Goal: Task Accomplishment & Management: Manage account settings

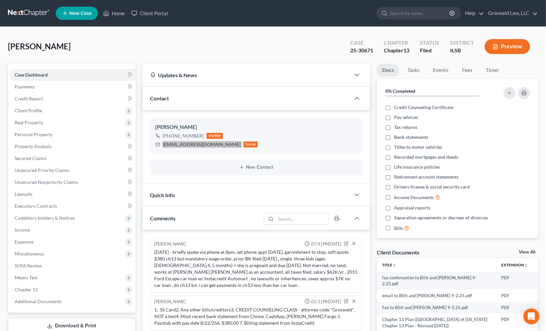
scroll to position [193, 0]
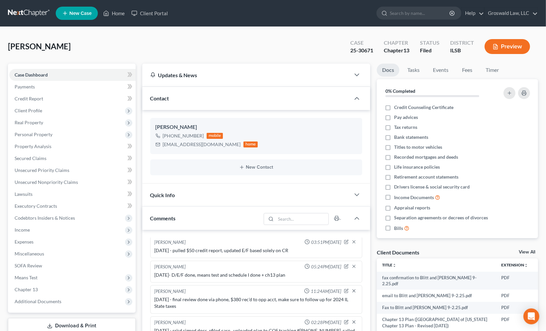
click at [446, 59] on div "[PERSON_NAME] Upgraded Case 25-30671 Chapter Chapter 13 Status Filed District I…" at bounding box center [273, 49] width 530 height 29
click at [114, 15] on link "Home" at bounding box center [114, 13] width 28 height 12
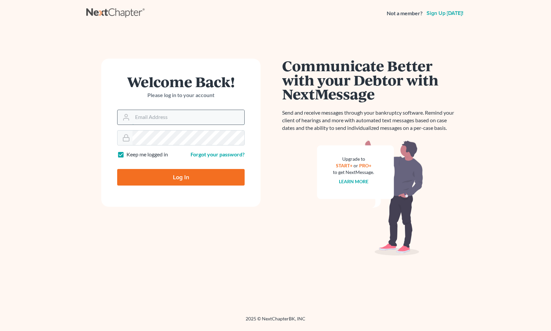
click at [165, 122] on input "Email Address" at bounding box center [188, 117] width 112 height 15
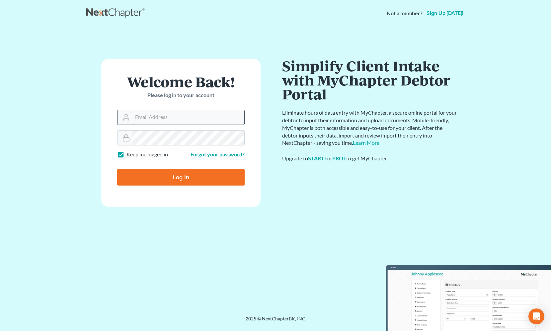
type input "maxwell@groswald.com"
click at [117, 169] on input "Log In" at bounding box center [180, 177] width 127 height 17
type input "Thinking..."
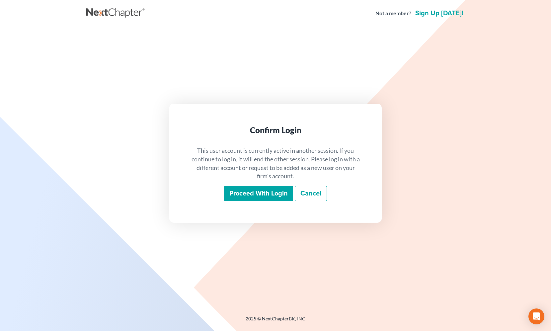
click at [251, 199] on input "Proceed with login" at bounding box center [258, 193] width 69 height 15
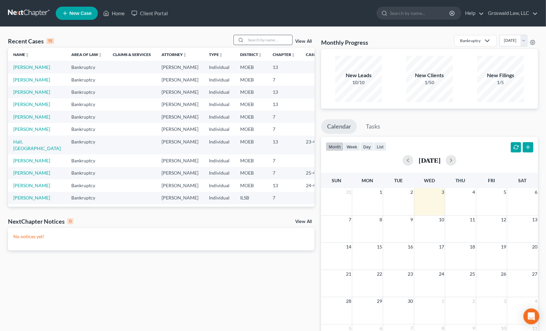
click at [260, 36] on input "search" at bounding box center [269, 40] width 46 height 10
click at [27, 68] on link "Myles, Tyger" at bounding box center [31, 67] width 37 height 6
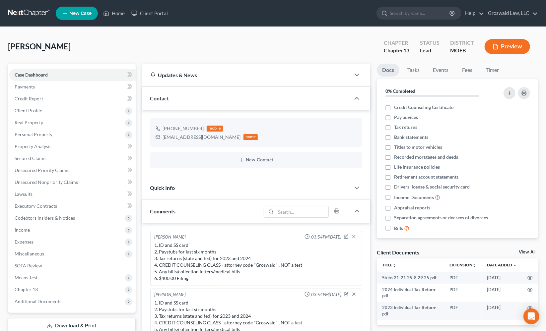
scroll to position [69, 0]
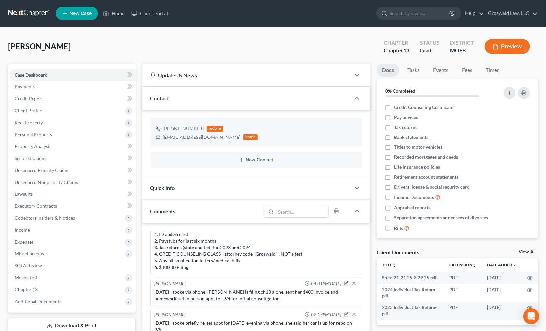
click at [376, 232] on div "Docs Tasks Events Fees Timer 0% Completed Nothing here yet! Credit Counseling C…" at bounding box center [458, 264] width 168 height 401
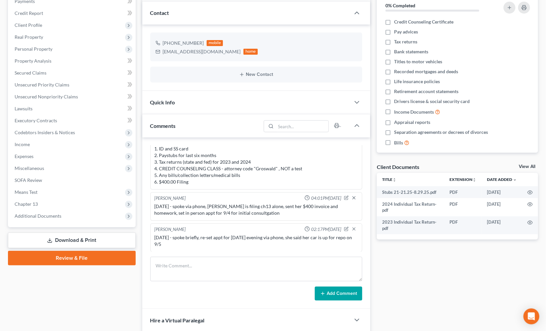
scroll to position [90, 0]
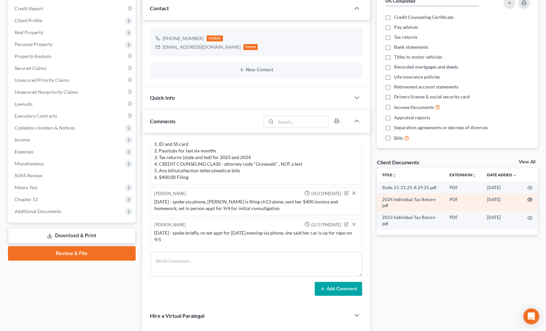
click at [529, 199] on icon "button" at bounding box center [530, 199] width 5 height 5
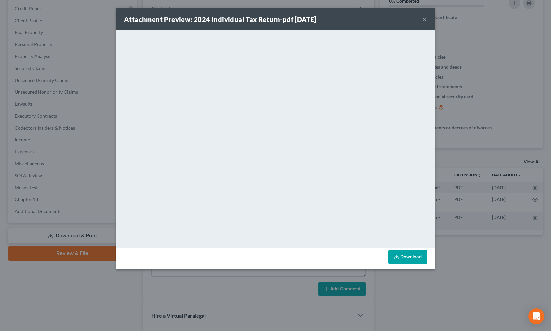
click at [422, 19] on button "×" at bounding box center [424, 19] width 5 height 8
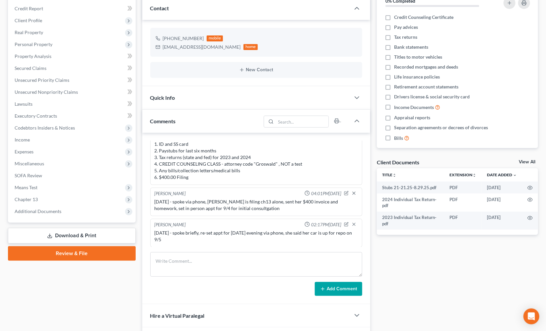
scroll to position [0, 0]
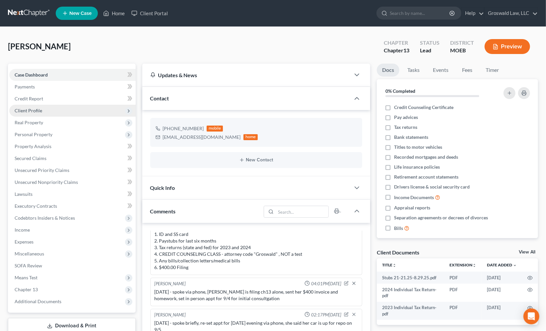
click at [44, 106] on span "Client Profile" at bounding box center [72, 111] width 126 height 12
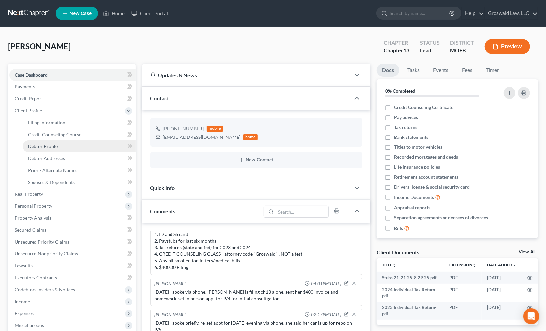
click at [46, 142] on link "Debtor Profile" at bounding box center [79, 147] width 113 height 12
select select "1"
select select "0"
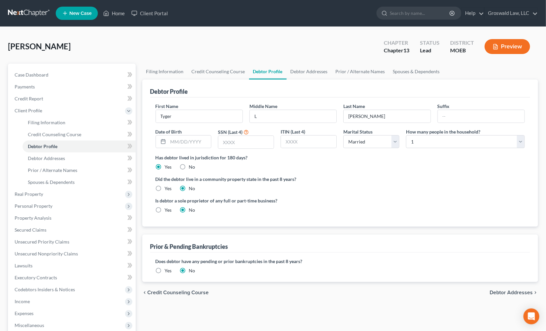
radio input "true"
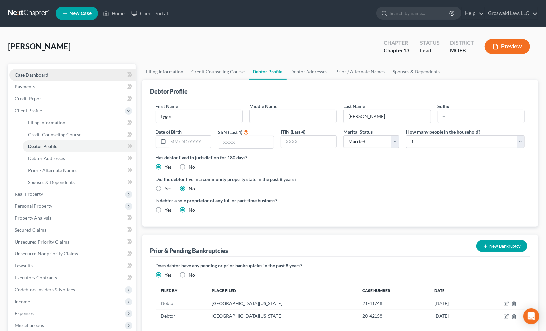
click at [72, 76] on link "Case Dashboard" at bounding box center [72, 75] width 126 height 12
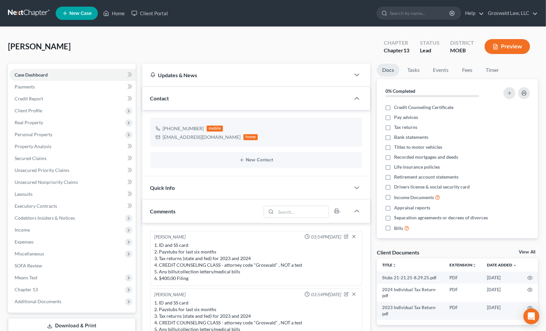
scroll to position [69, 0]
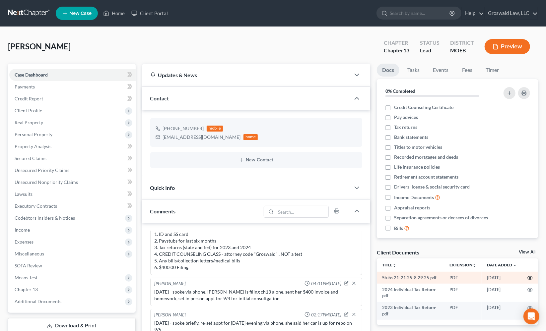
click at [531, 277] on icon "button" at bounding box center [530, 279] width 5 height 4
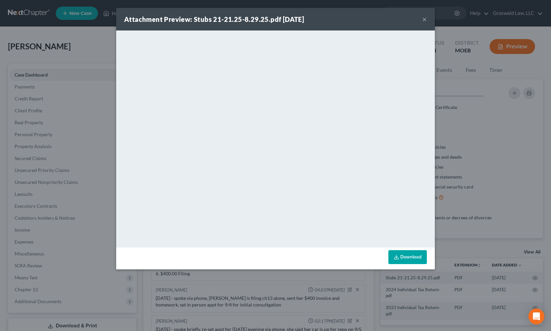
click at [423, 20] on button "×" at bounding box center [424, 19] width 5 height 8
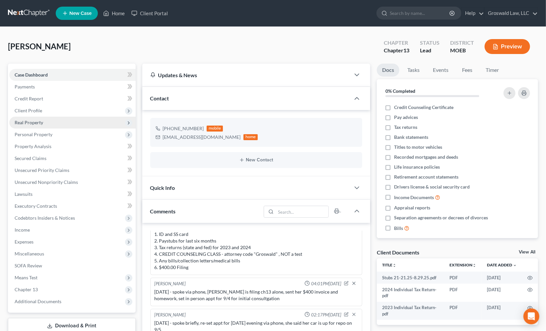
click at [32, 122] on span "Real Property" at bounding box center [29, 123] width 29 height 6
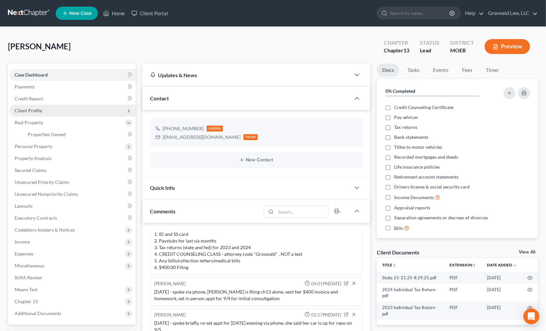
click at [33, 108] on span "Client Profile" at bounding box center [29, 111] width 28 height 6
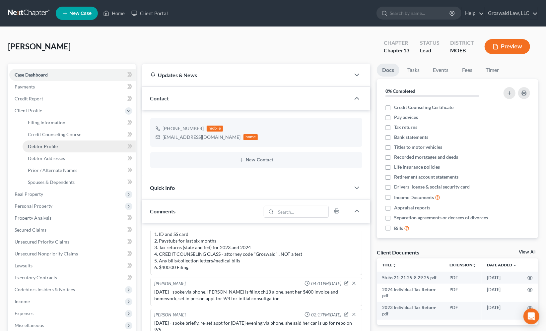
click at [35, 144] on span "Debtor Profile" at bounding box center [43, 147] width 30 height 6
select select "1"
select select "0"
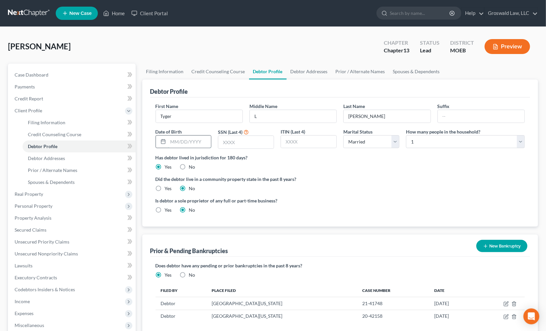
click at [202, 144] on input "text" at bounding box center [189, 142] width 43 height 13
type input "12/11/1987"
click at [338, 176] on label "Did the debtor live in a community property state in the past 8 years?" at bounding box center [341, 179] width 370 height 7
click at [61, 76] on link "Case Dashboard" at bounding box center [72, 75] width 126 height 12
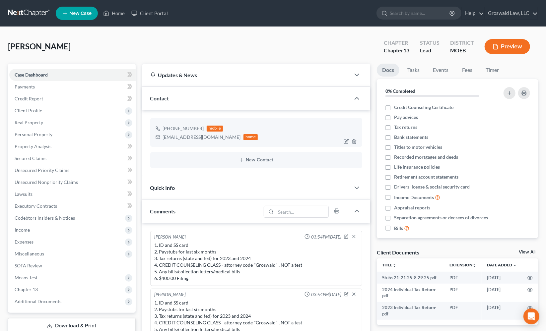
scroll to position [69, 0]
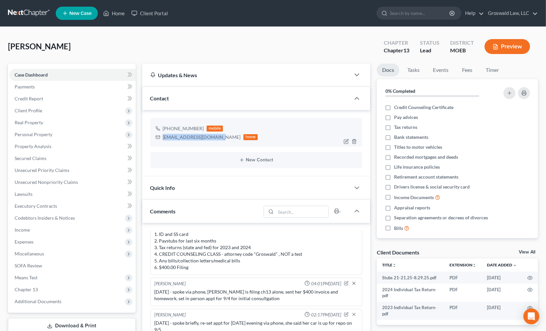
drag, startPoint x: 217, startPoint y: 140, endPoint x: 163, endPoint y: 140, distance: 54.1
click at [163, 140] on div "mylesfamily10@gmail.com home" at bounding box center [207, 137] width 103 height 9
copy div "mylesfamily10@gmail.com"
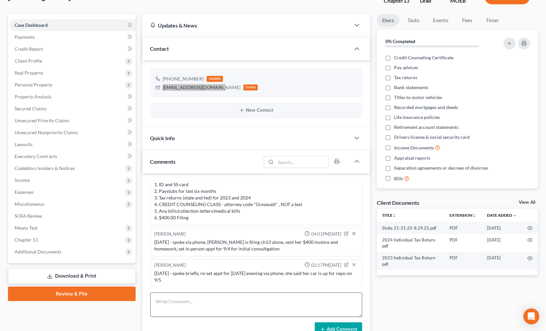
scroll to position [90, 0]
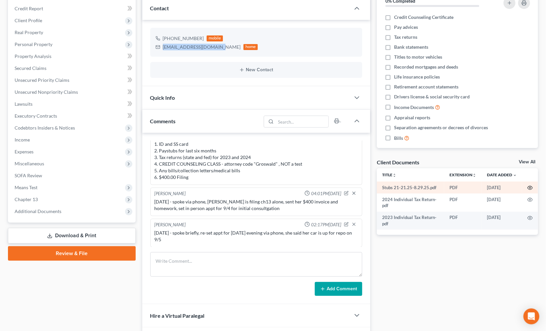
click at [530, 187] on icon "button" at bounding box center [530, 187] width 5 height 5
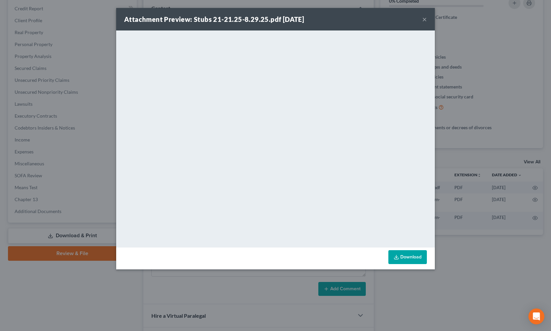
click at [424, 21] on button "×" at bounding box center [424, 19] width 5 height 8
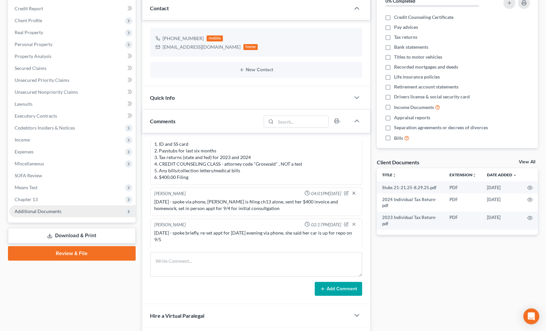
click at [65, 211] on span "Additional Documents" at bounding box center [72, 212] width 126 height 12
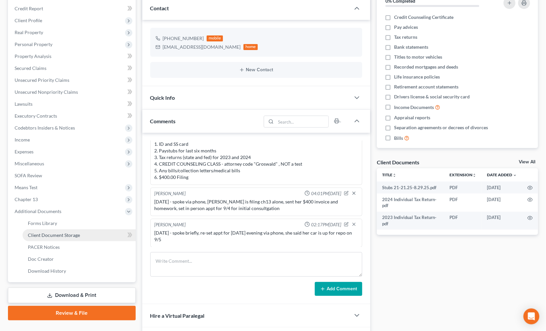
click at [70, 235] on span "Client Document Storage" at bounding box center [54, 236] width 52 height 6
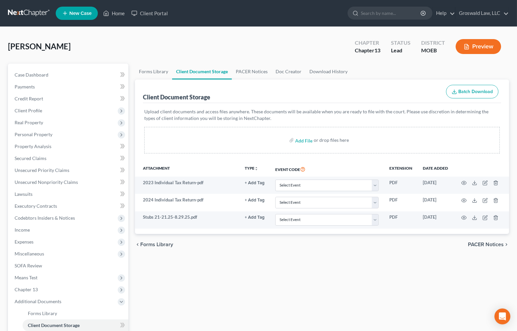
click at [263, 116] on p "Upload client documents and access files anywhere. These documents will be avai…" at bounding box center [322, 115] width 356 height 13
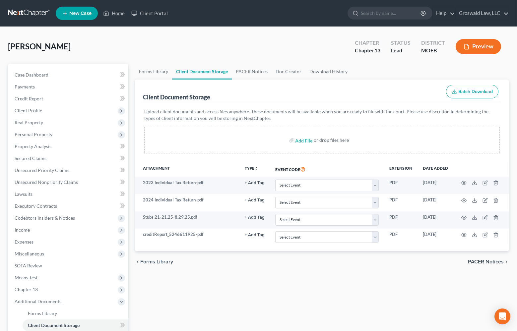
drag, startPoint x: 373, startPoint y: 98, endPoint x: 369, endPoint y: 96, distance: 4.2
click at [372, 98] on div "Client Document Storage Batch Download" at bounding box center [322, 92] width 358 height 24
click at [35, 136] on span "Personal Property" at bounding box center [34, 135] width 38 height 6
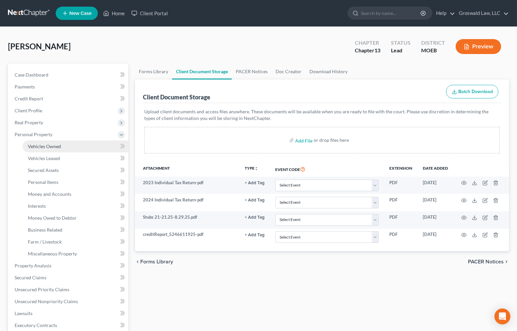
click at [73, 146] on link "Vehicles Owned" at bounding box center [76, 147] width 106 height 12
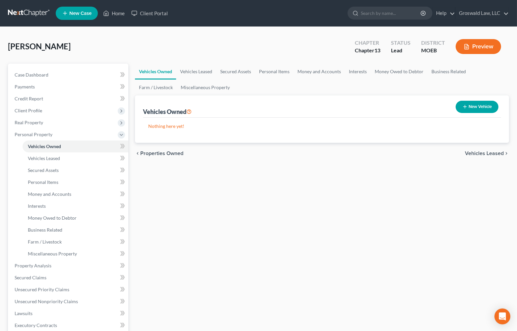
click at [474, 103] on button "New Vehicle" at bounding box center [477, 107] width 43 height 12
select select "0"
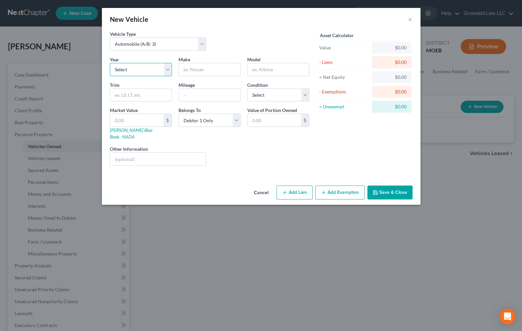
click at [149, 71] on select "Select 2026 2025 2024 2023 2022 2021 2020 2019 2018 2017 2016 2015 2014 2013 20…" at bounding box center [141, 69] width 62 height 13
select select "7"
click at [110, 63] on select "Select 2026 2025 2024 2023 2022 2021 2020 2019 2018 2017 2016 2015 2014 2013 20…" at bounding box center [141, 69] width 62 height 13
click at [197, 71] on input "text" at bounding box center [209, 69] width 61 height 13
type input "Jeep"
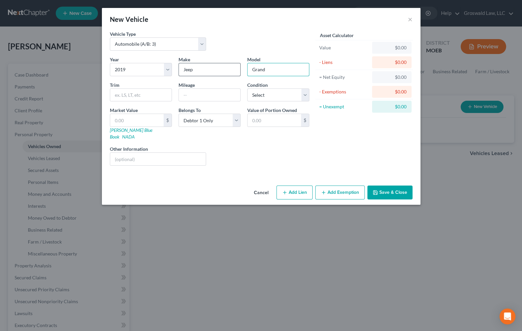
type input "Grand Cherokee"
click at [236, 170] on div "Vehicle Type Select Automobile (A/B: 3) Truck (A/B: 3) Trailer (A/B: 4) Watercr…" at bounding box center [261, 107] width 319 height 153
click at [0, 114] on div "New Vehicle × Vehicle Type Select Automobile (A/B: 3) Truck (A/B: 3) Trailer (A…" at bounding box center [261, 165] width 522 height 331
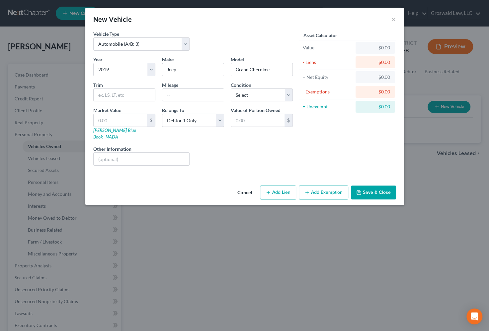
click at [265, 155] on div "Liens Select" at bounding box center [244, 156] width 103 height 20
click at [280, 187] on button "Add Lien" at bounding box center [278, 193] width 36 height 14
select select "0"
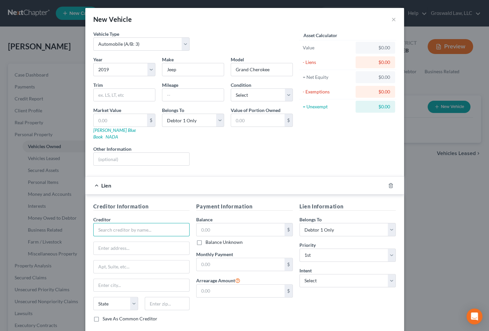
click at [142, 224] on input "text" at bounding box center [141, 229] width 97 height 13
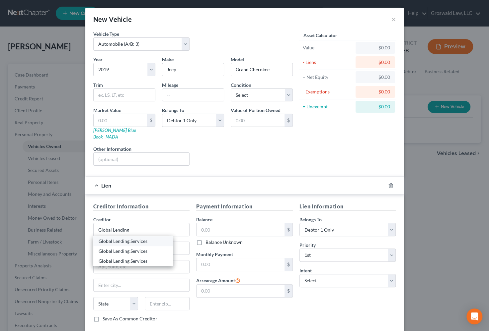
click at [131, 238] on div "Global Lending Services" at bounding box center [133, 241] width 69 height 7
type input "Global Lending Services"
type input "5 CONCOURSE PKWY NE STE 29"
type input "Atlanta"
select select "10"
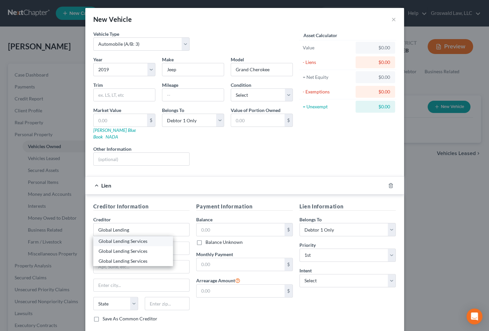
type input "30328"
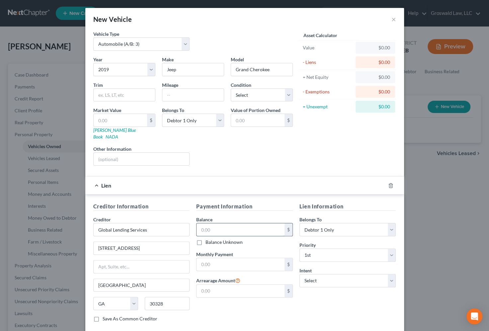
click at [216, 225] on input "text" at bounding box center [240, 230] width 88 height 13
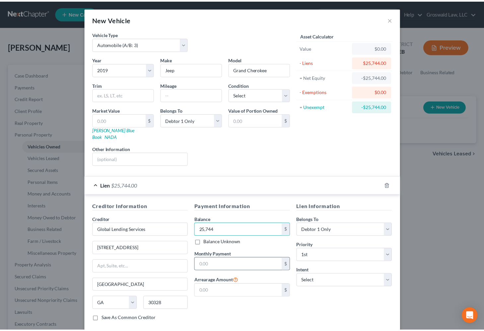
scroll to position [31, 0]
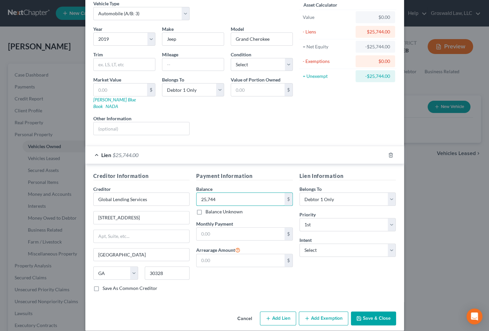
type input "25,744"
click at [366, 314] on button "Save & Close" at bounding box center [373, 319] width 45 height 14
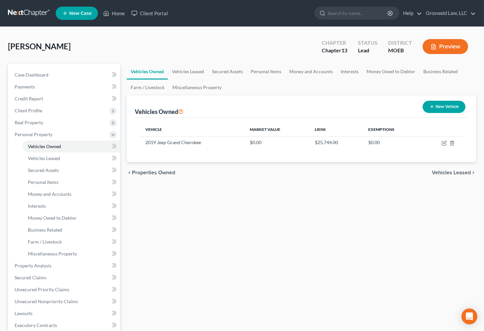
click at [431, 250] on div "Vehicles Owned Vehicles Leased Secured Assets Personal Items Money and Accounts…" at bounding box center [301, 267] width 356 height 407
click at [26, 73] on span "Case Dashboard" at bounding box center [32, 75] width 34 height 6
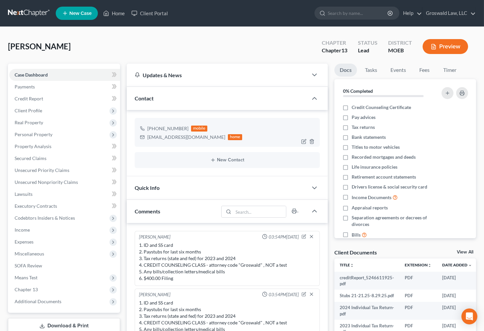
scroll to position [69, 0]
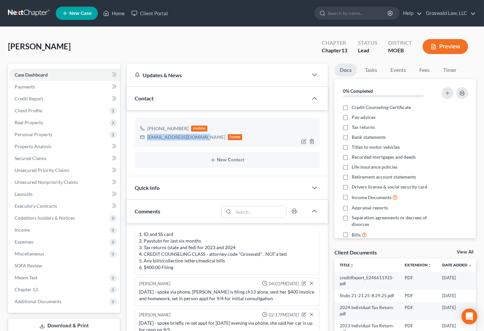
drag, startPoint x: 202, startPoint y: 137, endPoint x: 146, endPoint y: 143, distance: 56.3
click at [146, 143] on div "+1 (314) 349-8146 mobile mylesfamily10@gmail.com home" at bounding box center [227, 132] width 185 height 29
copy div "mylesfamily10@gmail.com"
drag, startPoint x: 450, startPoint y: 249, endPoint x: 428, endPoint y: 242, distance: 23.0
click at [448, 248] on div "Docs Tasks Events Fees Timer 0% Completed Nothing here yet! Credit Counseling C…" at bounding box center [405, 264] width 148 height 401
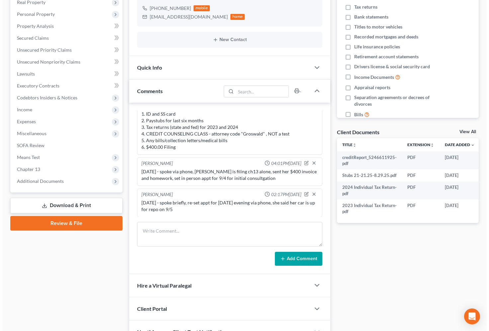
scroll to position [0, 16]
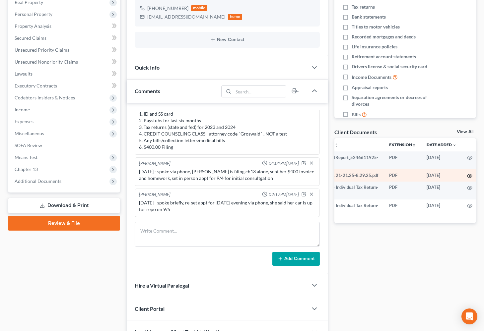
click at [468, 178] on icon "button" at bounding box center [469, 176] width 5 height 5
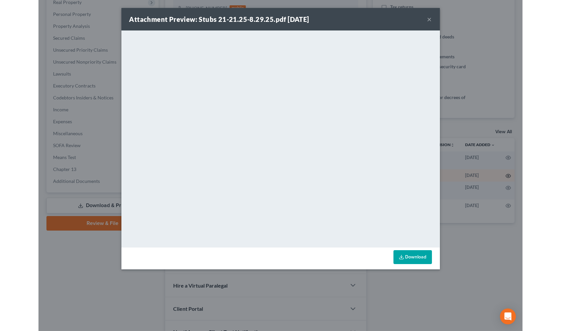
scroll to position [0, 14]
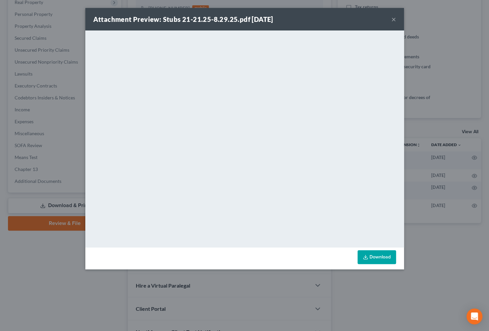
click at [394, 18] on button "×" at bounding box center [393, 19] width 5 height 8
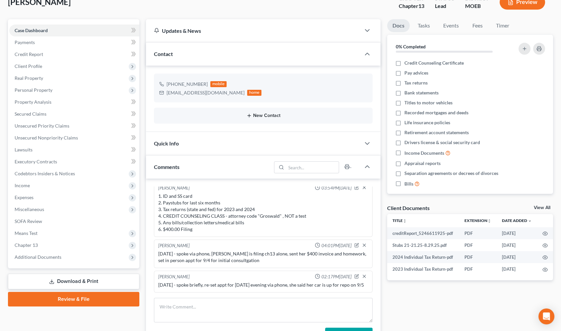
scroll to position [0, 0]
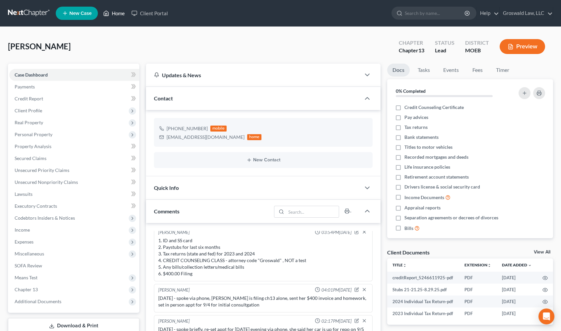
click at [112, 15] on link "Home" at bounding box center [114, 13] width 28 height 12
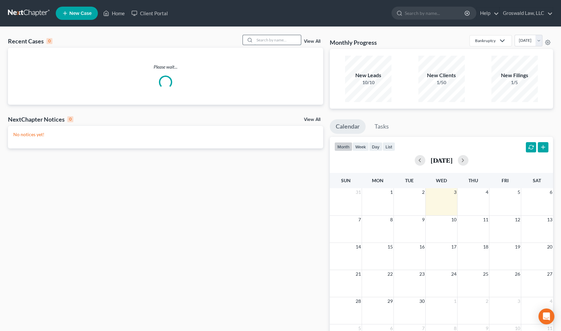
click at [269, 41] on input "search" at bounding box center [278, 40] width 46 height 10
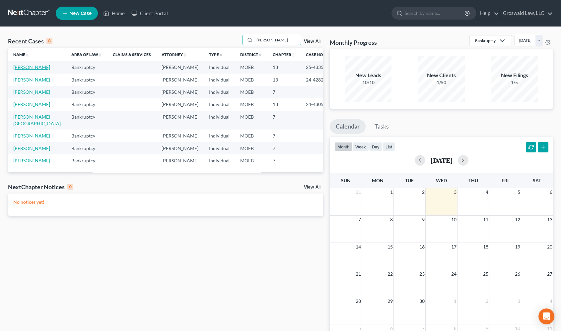
type input "miller"
click at [21, 67] on link "Miller, Kelly" at bounding box center [31, 67] width 37 height 6
select select "6"
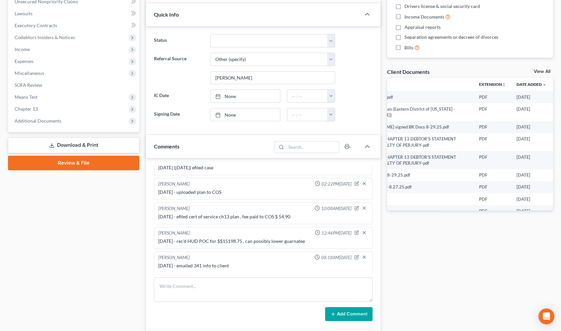
scroll to position [0, 47]
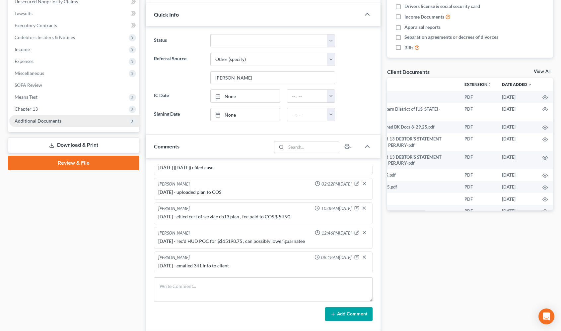
click at [74, 118] on span "Additional Documents" at bounding box center [74, 121] width 130 height 12
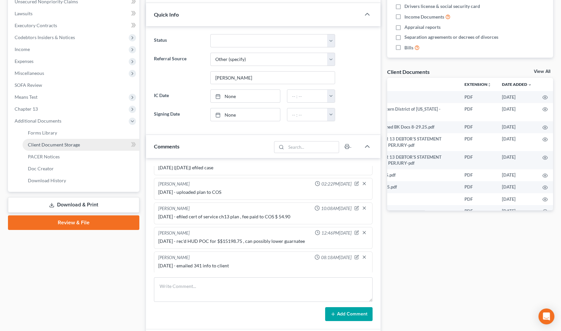
click at [102, 144] on link "Client Document Storage" at bounding box center [81, 145] width 117 height 12
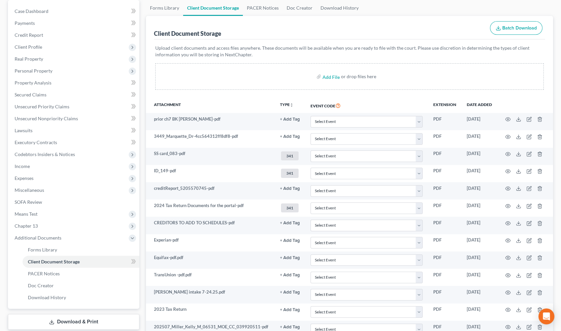
scroll to position [120, 0]
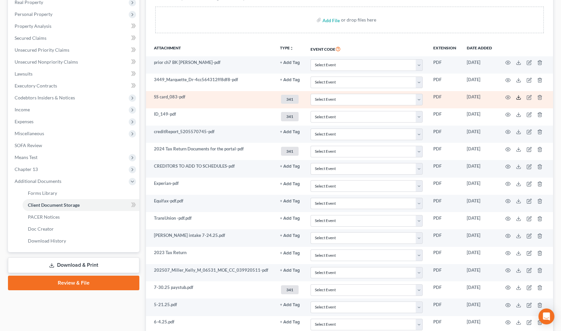
click at [518, 98] on icon at bounding box center [518, 97] width 5 height 5
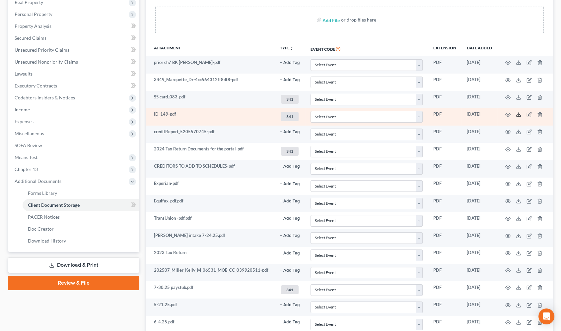
click at [518, 115] on icon at bounding box center [518, 114] width 5 height 5
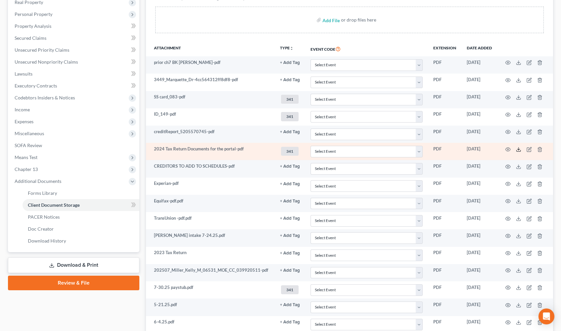
click at [519, 149] on icon at bounding box center [518, 149] width 5 height 5
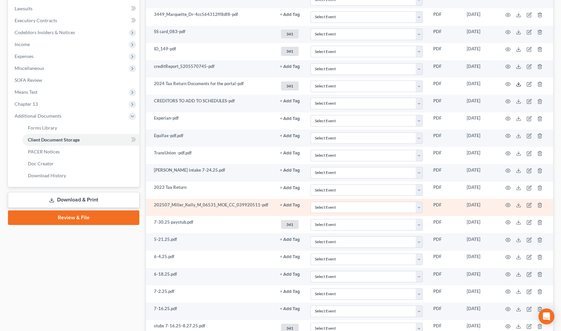
scroll to position [211, 0]
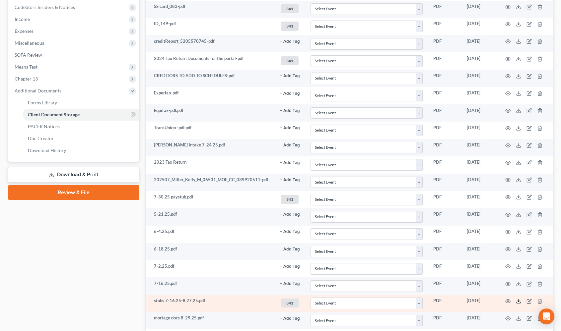
click at [518, 300] on icon at bounding box center [518, 301] width 5 height 5
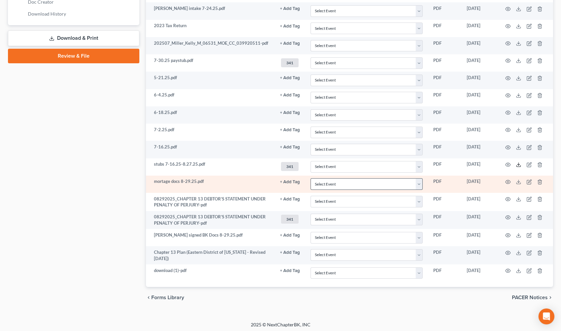
scroll to position [348, 0]
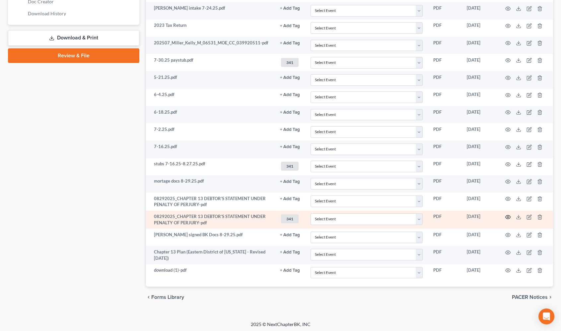
click at [506, 215] on icon "button" at bounding box center [507, 217] width 5 height 5
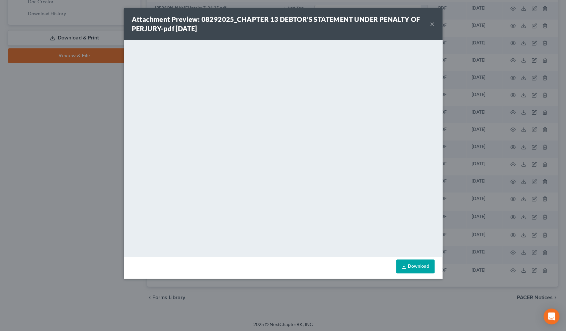
click at [431, 26] on button "×" at bounding box center [432, 24] width 5 height 8
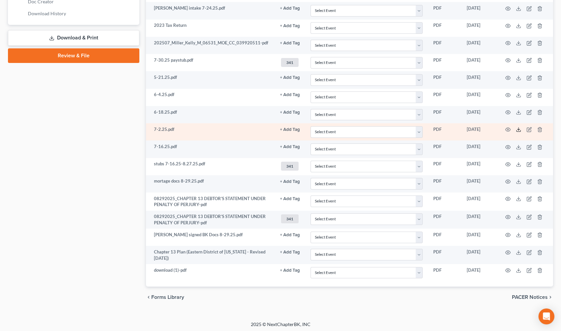
click at [519, 129] on icon at bounding box center [518, 129] width 5 height 5
click at [508, 128] on icon "button" at bounding box center [507, 129] width 5 height 5
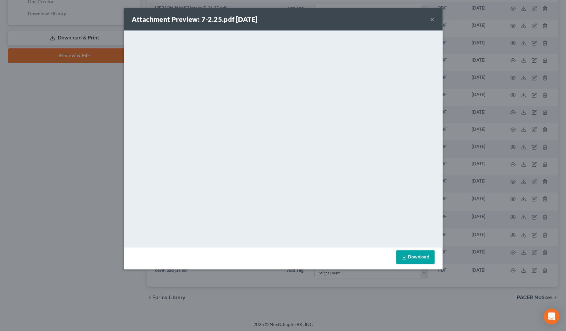
click at [365, 17] on div "Attachment Preview: 7-2.25.pdf 08/17/2025 ×" at bounding box center [283, 19] width 319 height 23
click at [432, 19] on button "×" at bounding box center [432, 19] width 5 height 8
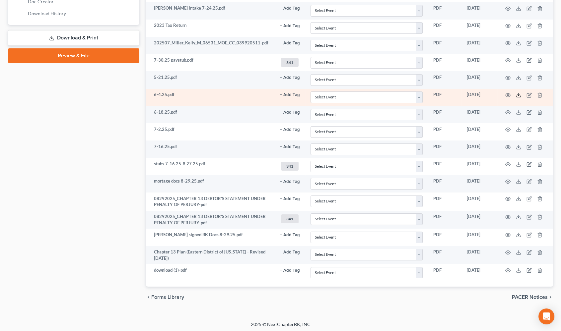
click at [519, 94] on icon at bounding box center [518, 95] width 5 height 5
click at [508, 95] on icon "button" at bounding box center [507, 95] width 5 height 5
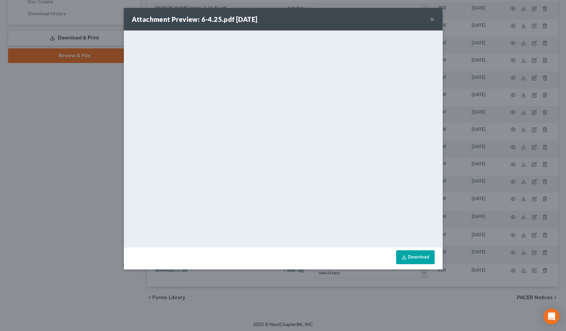
drag, startPoint x: 433, startPoint y: 20, endPoint x: 412, endPoint y: 8, distance: 23.8
click at [431, 18] on button "×" at bounding box center [432, 19] width 5 height 8
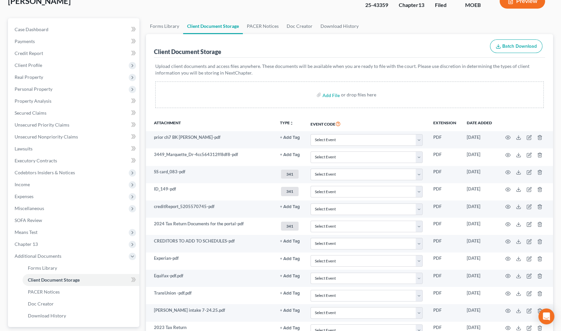
scroll to position [0, 0]
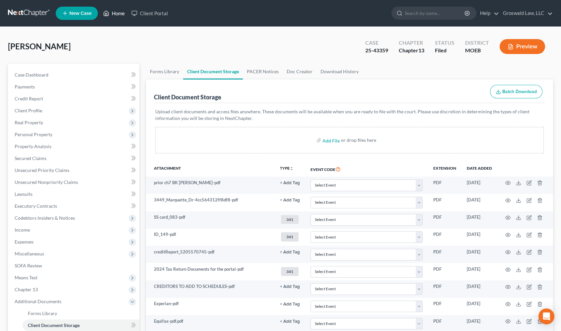
click at [113, 14] on link "Home" at bounding box center [114, 13] width 28 height 12
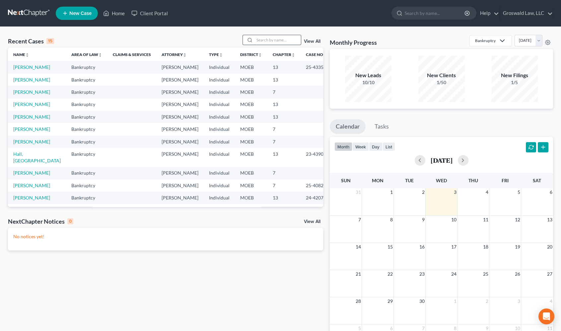
drag, startPoint x: 252, startPoint y: 40, endPoint x: 254, endPoint y: 36, distance: 4.6
click at [254, 38] on div at bounding box center [272, 40] width 59 height 10
click at [269, 40] on input "search" at bounding box center [278, 40] width 46 height 10
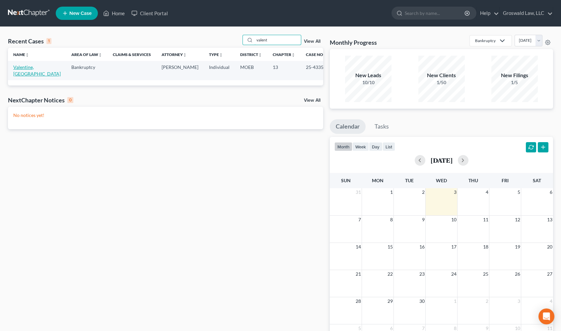
type input "valent"
click at [22, 69] on link "Valentine, Kenya" at bounding box center [36, 70] width 47 height 12
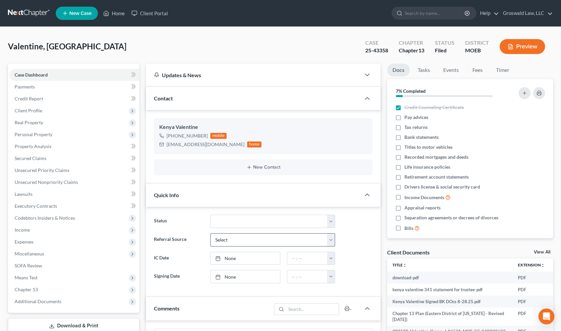
scroll to position [171, 0]
click at [40, 298] on span "Additional Documents" at bounding box center [74, 302] width 130 height 12
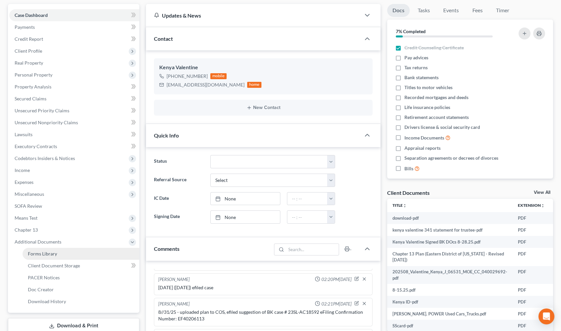
scroll to position [60, 0]
click at [67, 263] on span "Client Document Storage" at bounding box center [54, 266] width 52 height 6
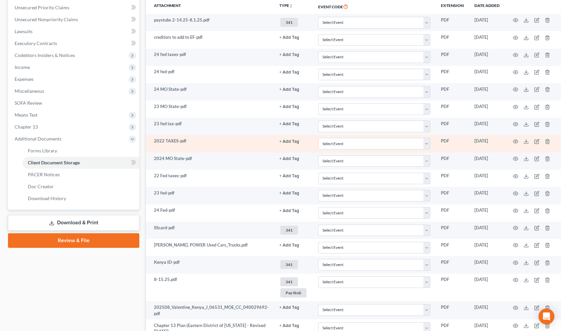
scroll to position [211, 0]
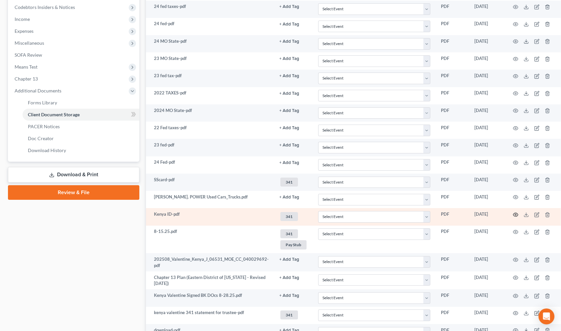
click at [515, 212] on icon "button" at bounding box center [515, 214] width 5 height 5
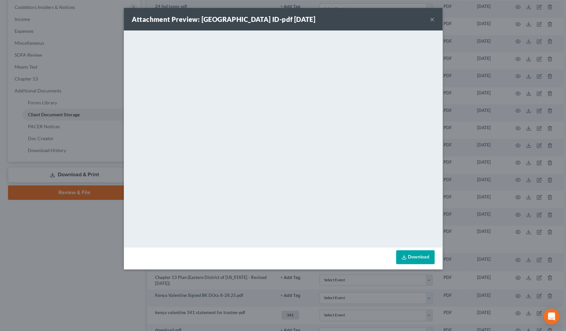
click at [430, 17] on button "×" at bounding box center [432, 19] width 5 height 8
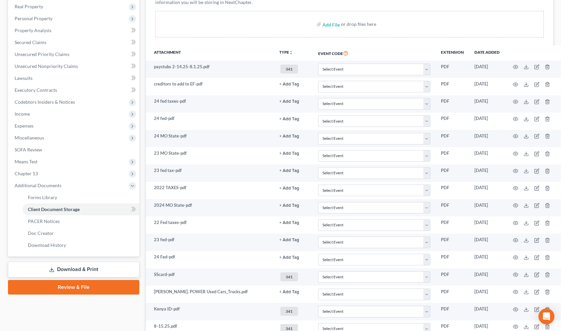
scroll to position [0, 0]
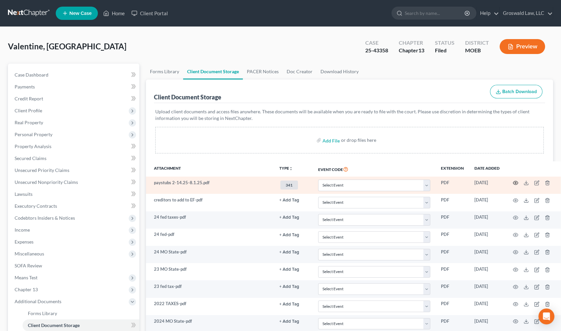
click at [514, 182] on icon "button" at bounding box center [515, 184] width 5 height 4
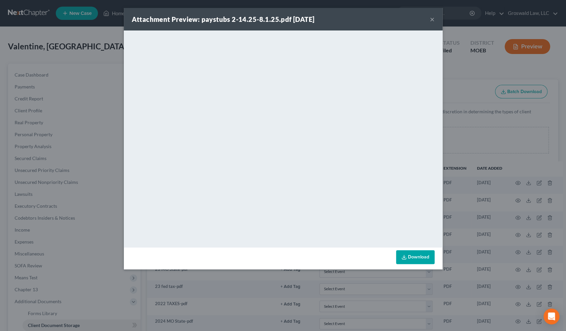
drag, startPoint x: 383, startPoint y: 22, endPoint x: 389, endPoint y: 21, distance: 6.4
click at [383, 22] on div "Attachment Preview: paystubs 2-14.25-8.1.25.pdf 08/12/2025 ×" at bounding box center [283, 19] width 319 height 23
click at [433, 17] on button "×" at bounding box center [432, 19] width 5 height 8
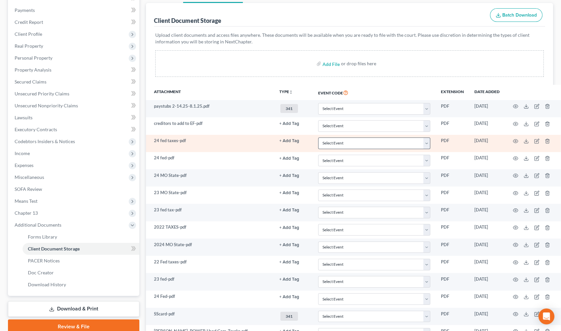
scroll to position [90, 0]
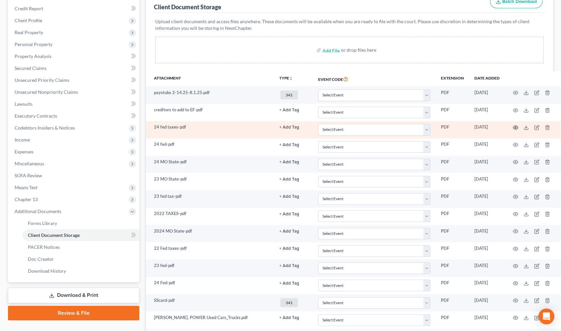
click at [513, 126] on icon "button" at bounding box center [515, 127] width 5 height 5
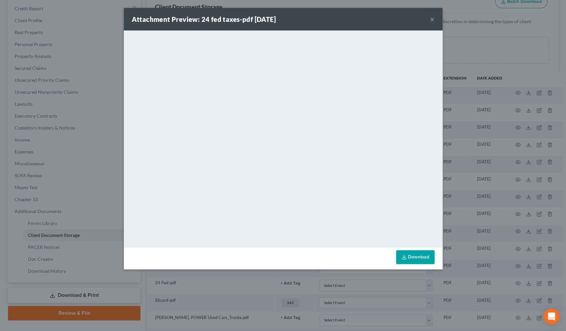
click at [432, 18] on button "×" at bounding box center [432, 19] width 5 height 8
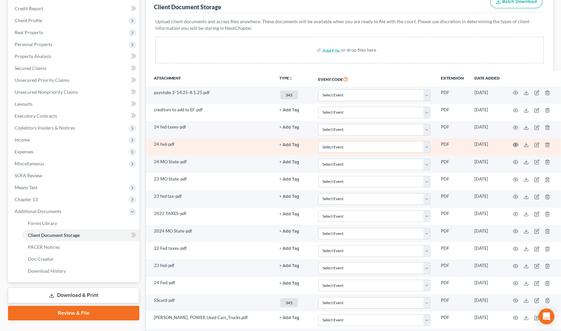
click at [515, 144] on circle "button" at bounding box center [515, 144] width 1 height 1
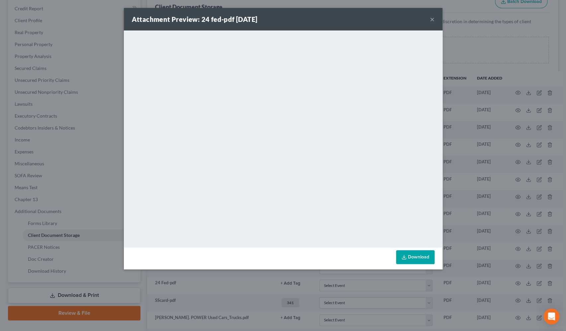
click at [432, 20] on button "×" at bounding box center [432, 19] width 5 height 8
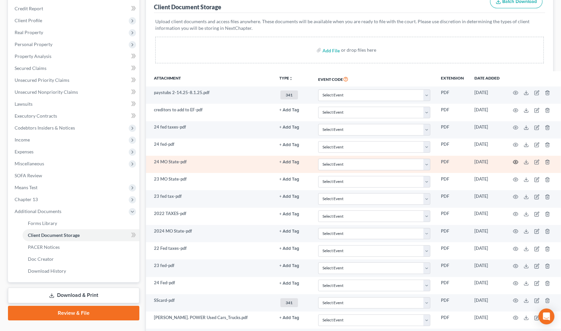
click at [513, 160] on icon "button" at bounding box center [515, 162] width 5 height 5
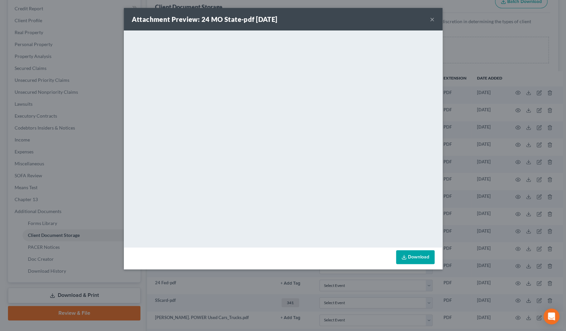
click at [431, 19] on button "×" at bounding box center [432, 19] width 5 height 8
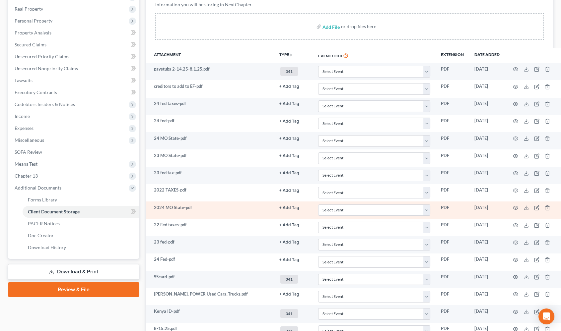
scroll to position [151, 0]
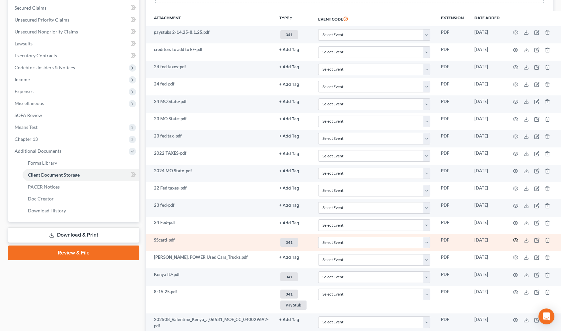
click at [514, 240] on icon "button" at bounding box center [515, 240] width 5 height 5
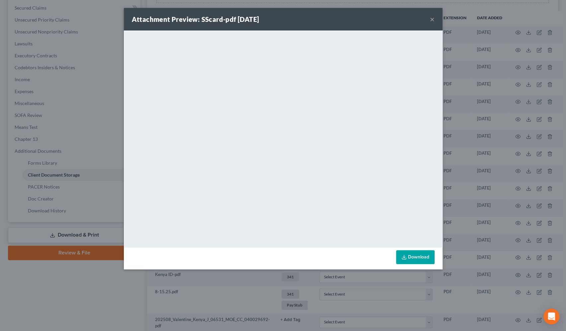
click at [433, 18] on button "×" at bounding box center [432, 19] width 5 height 8
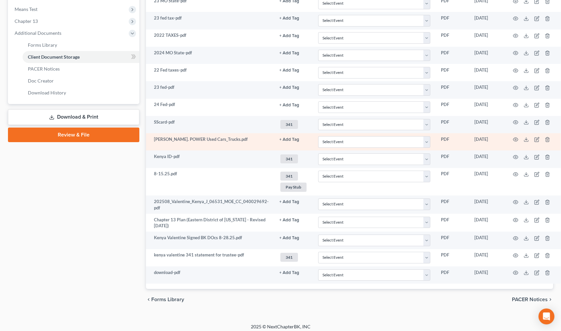
scroll to position [271, 0]
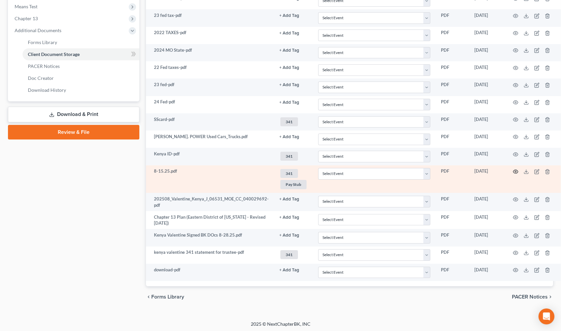
click at [513, 171] on icon "button" at bounding box center [515, 171] width 5 height 5
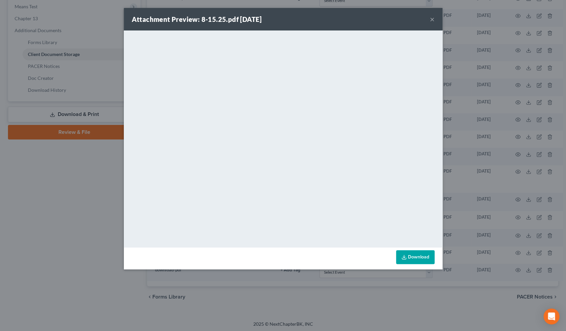
click at [432, 19] on button "×" at bounding box center [432, 19] width 5 height 8
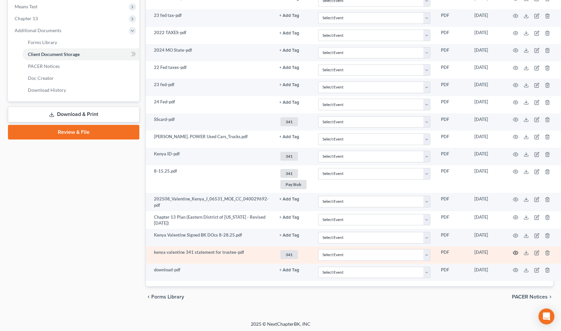
click at [513, 251] on icon "button" at bounding box center [515, 253] width 5 height 5
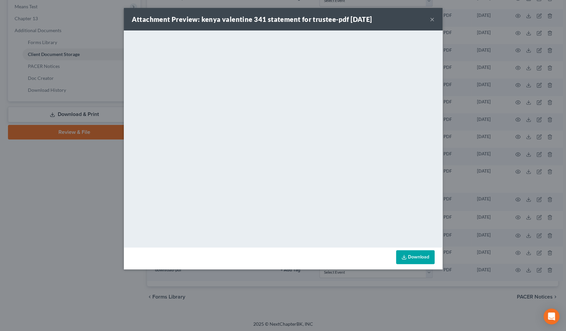
click at [430, 18] on button "×" at bounding box center [432, 19] width 5 height 8
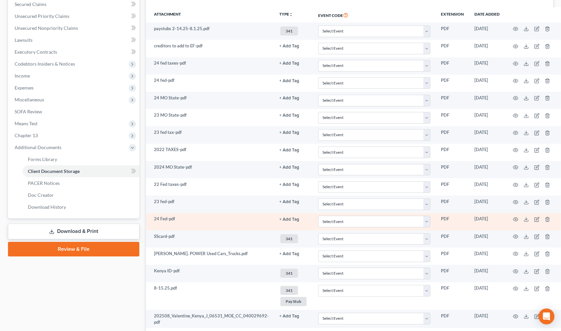
scroll to position [151, 0]
